Goal: Task Accomplishment & Management: Use online tool/utility

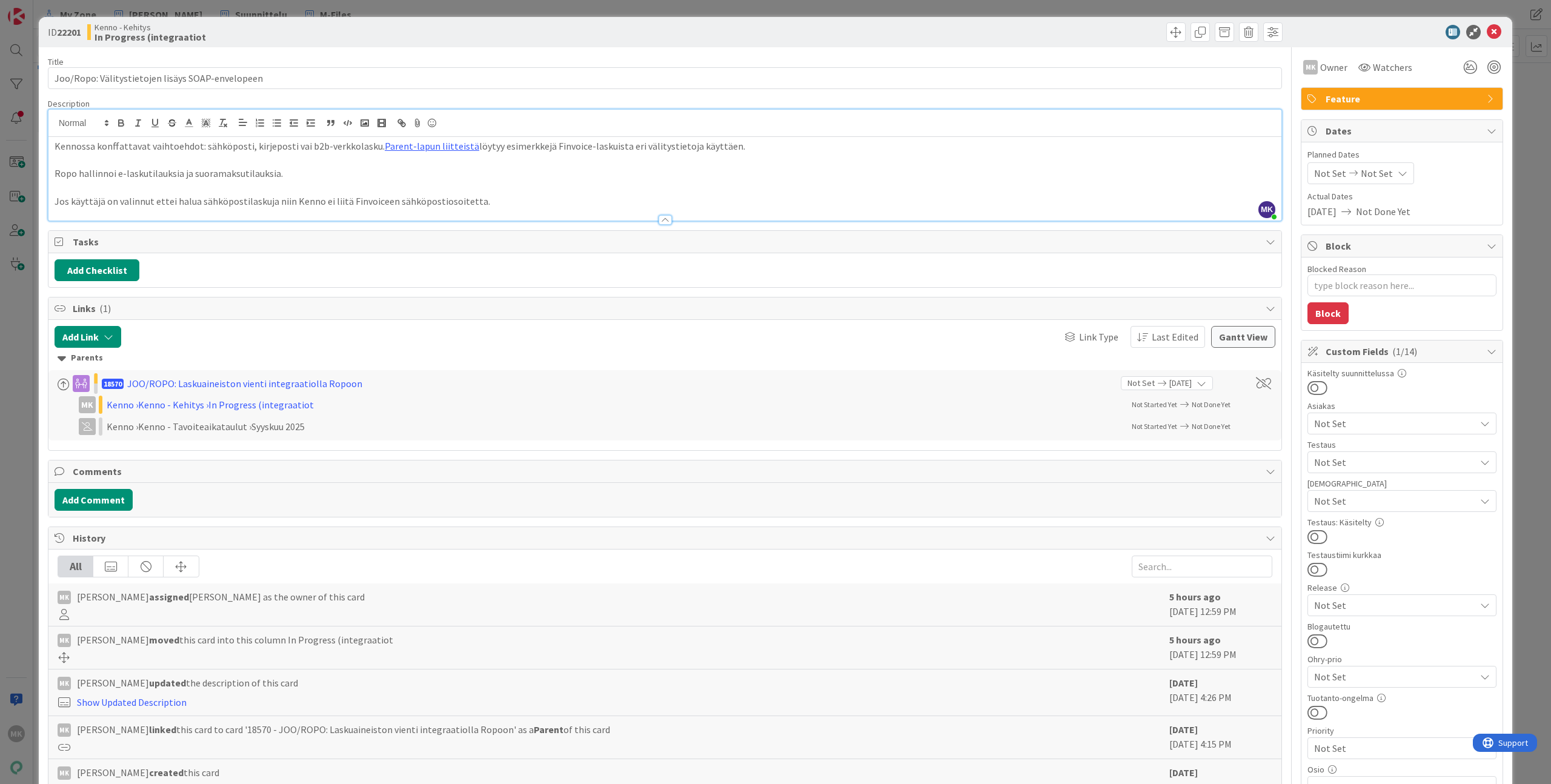
scroll to position [276, 0]
click at [434, 150] on link "Parent-lapun liitteistä" at bounding box center [432, 146] width 95 height 12
click at [489, 44] on div "ID 22201 Kenno - Kehitys In Progress (integraatiot" at bounding box center [775, 32] width 1473 height 30
type textarea "x"
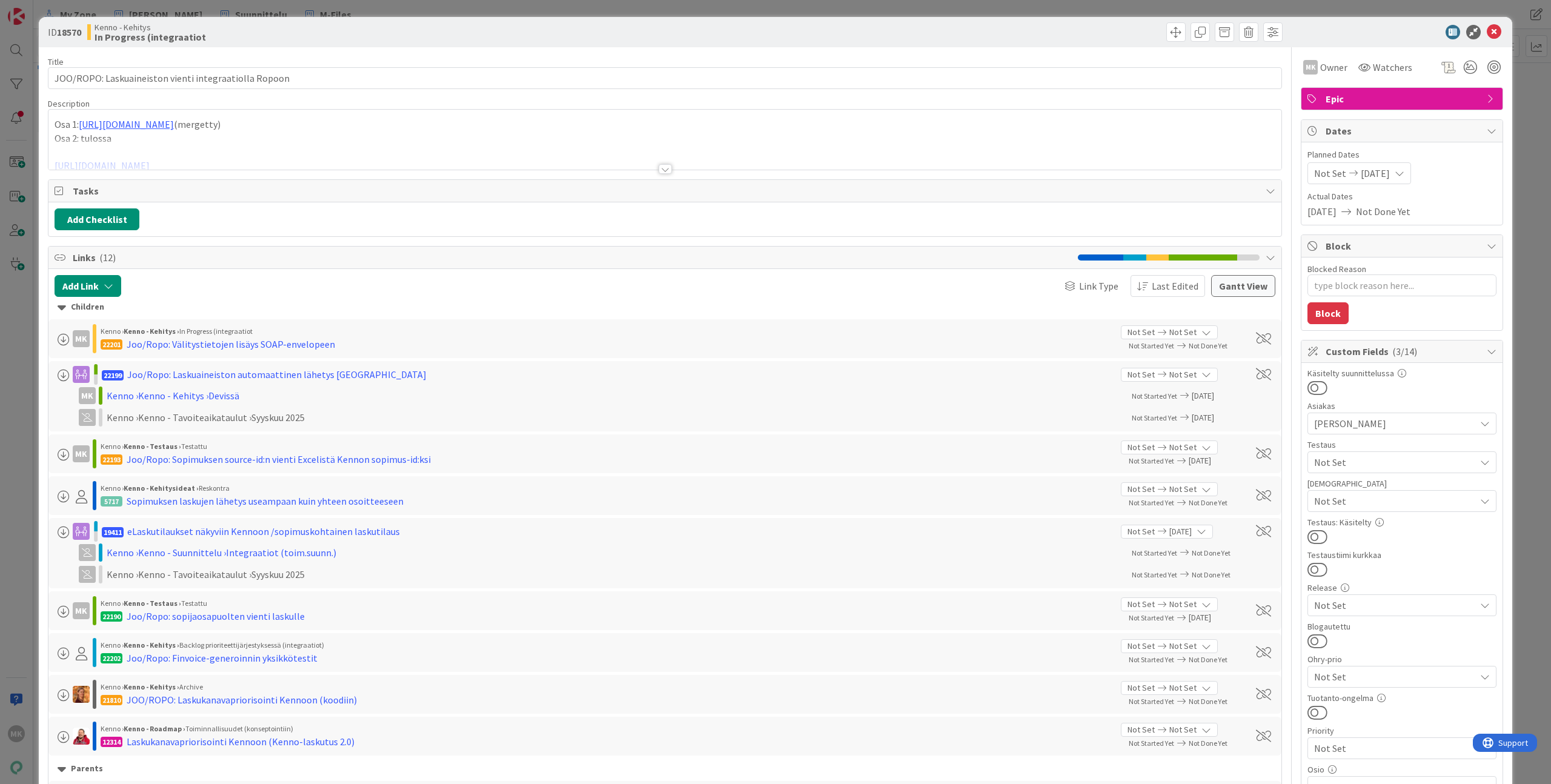
click at [677, 165] on div at bounding box center [665, 154] width 1233 height 31
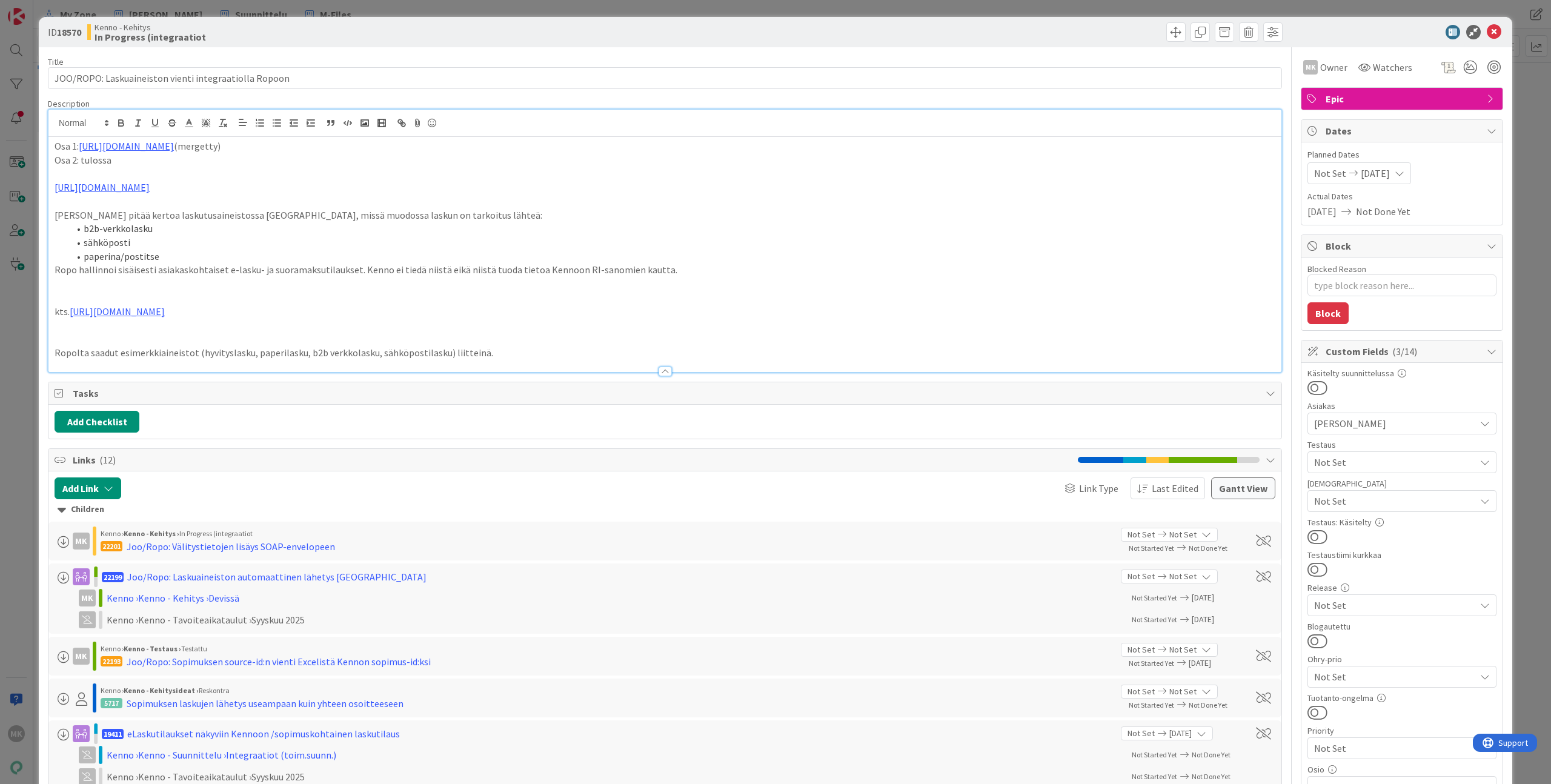
type textarea "x"
